Goal: Task Accomplishment & Management: Manage account settings

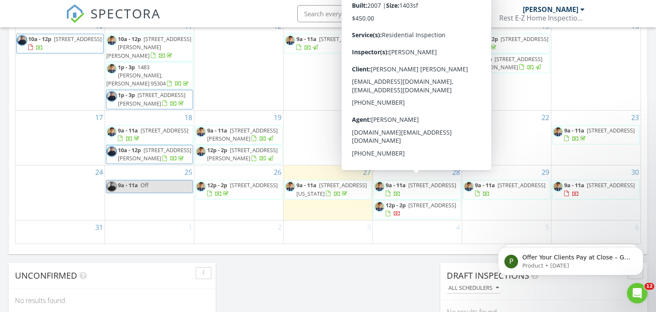
scroll to position [11, 0]
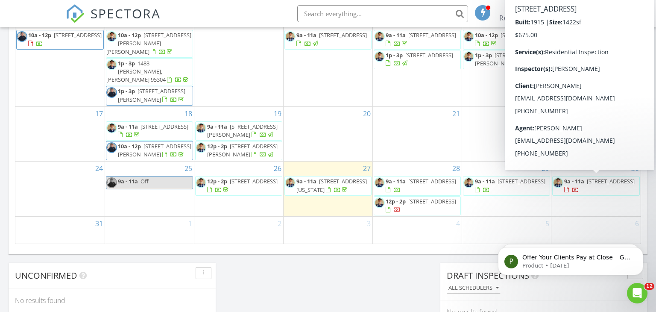
click at [576, 194] on link "9a - 11a 340 Poplar Ave, Manteca 95336" at bounding box center [597, 185] width 88 height 19
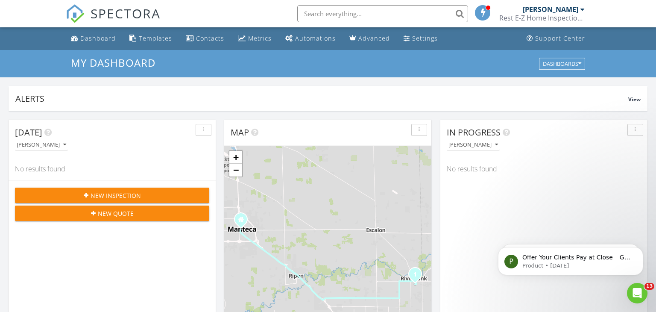
scroll to position [1, 0]
